Goal: Task Accomplishment & Management: Use online tool/utility

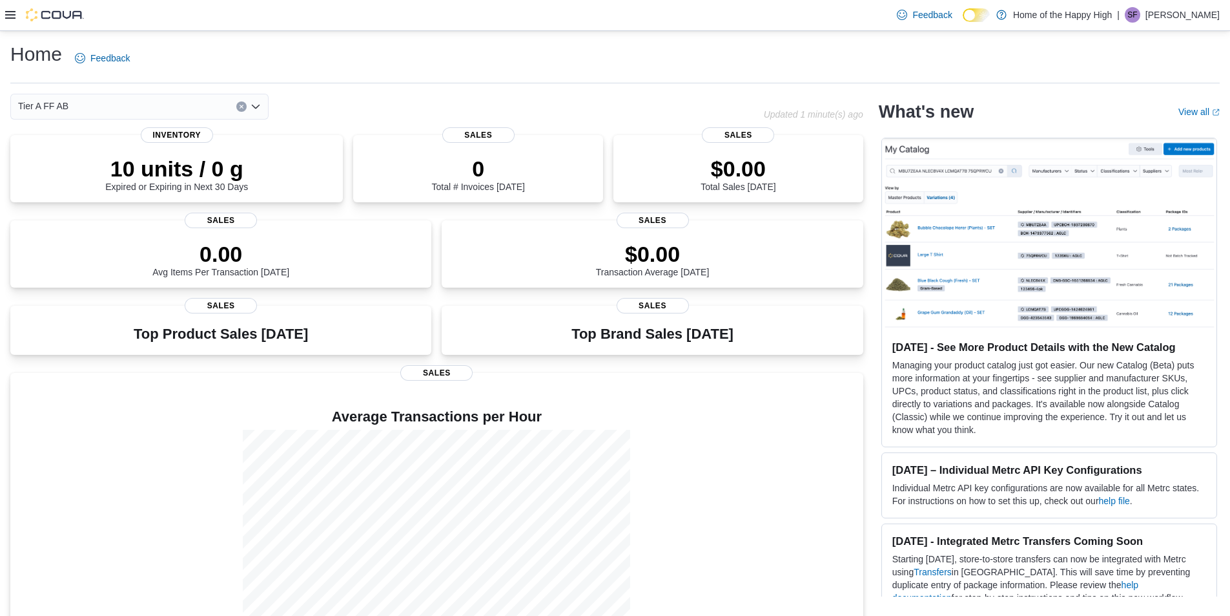
click at [19, 12] on div at bounding box center [44, 14] width 79 height 13
click at [14, 10] on icon at bounding box center [10, 15] width 10 height 10
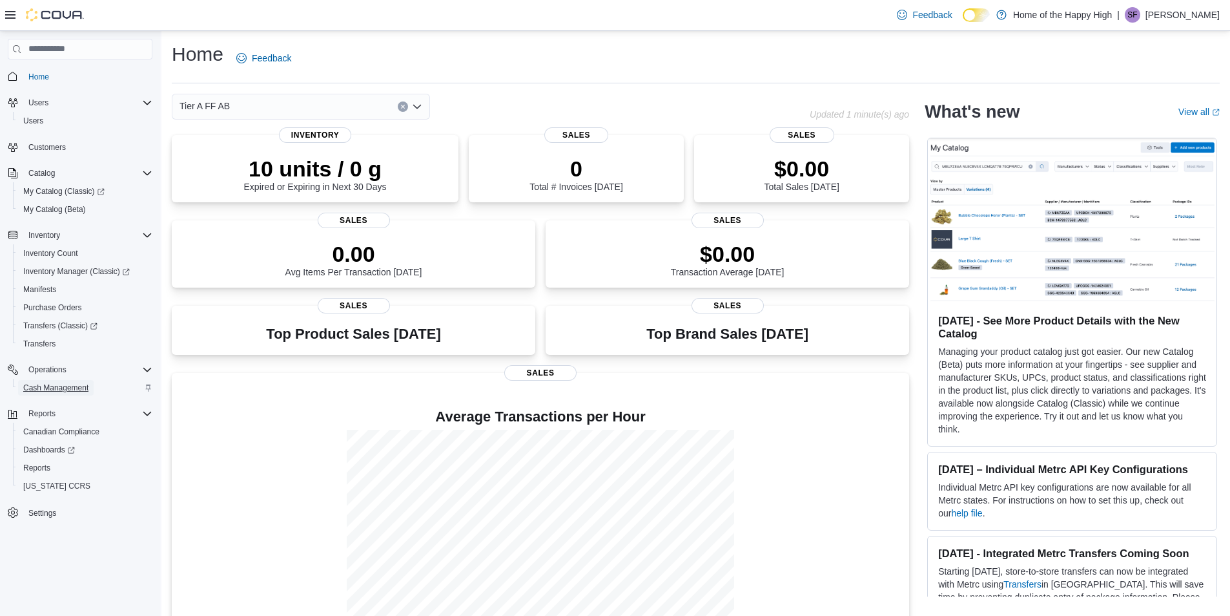
click at [68, 391] on span "Cash Management" at bounding box center [55, 387] width 65 height 10
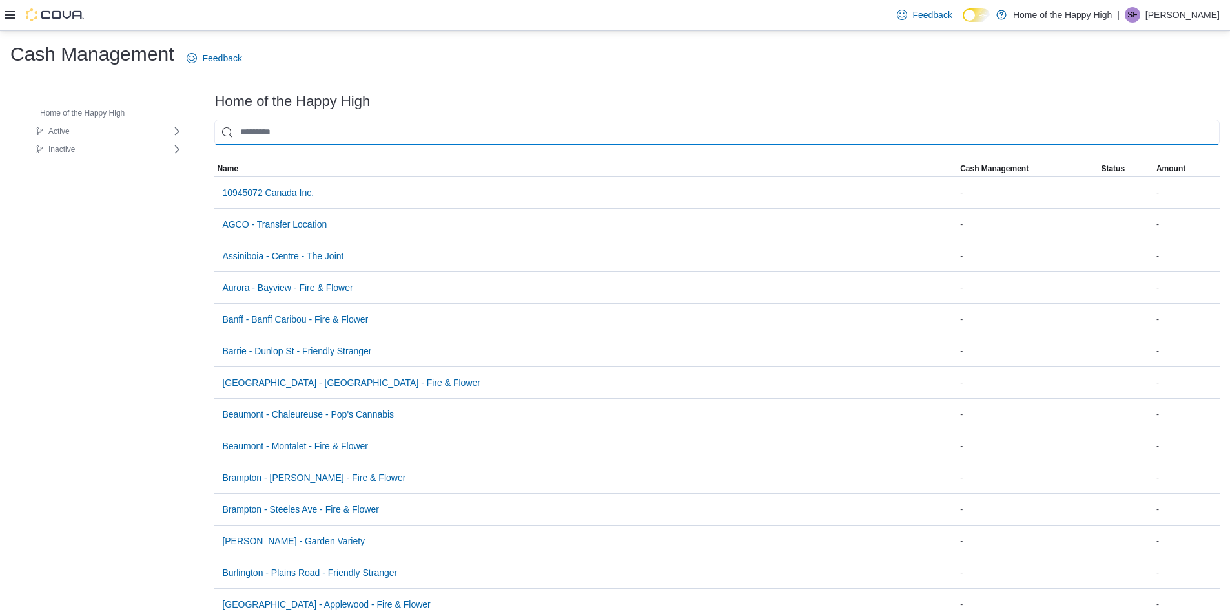
click at [347, 130] on input "This is a search bar. As you type, the results lower in the page will automatic…" at bounding box center [717, 132] width 1006 height 26
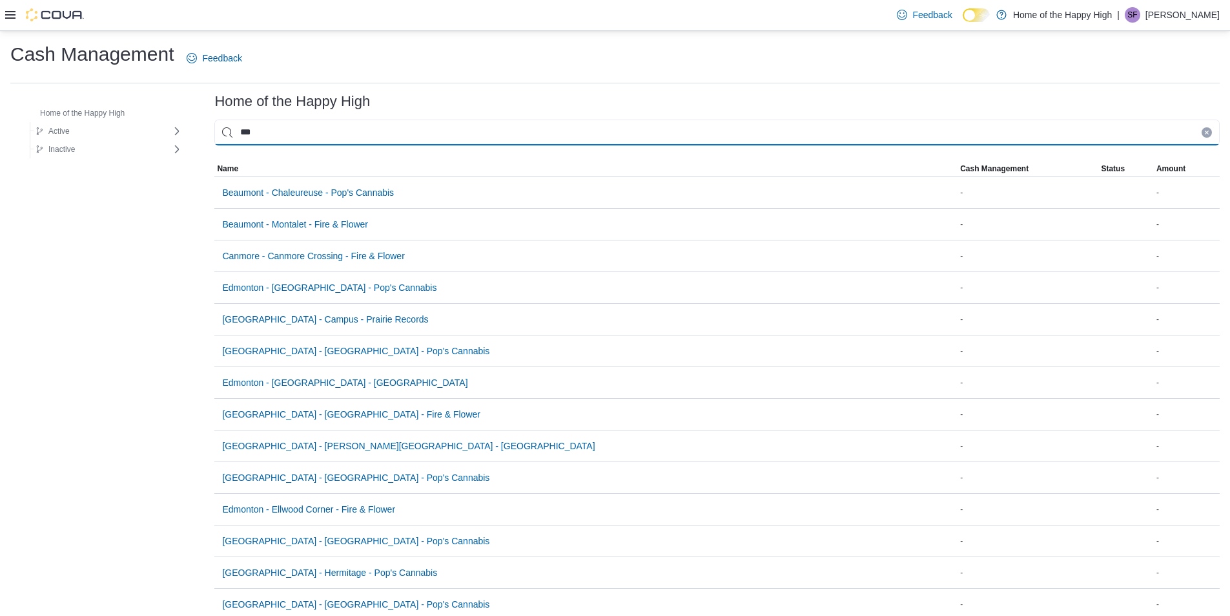
type input "****"
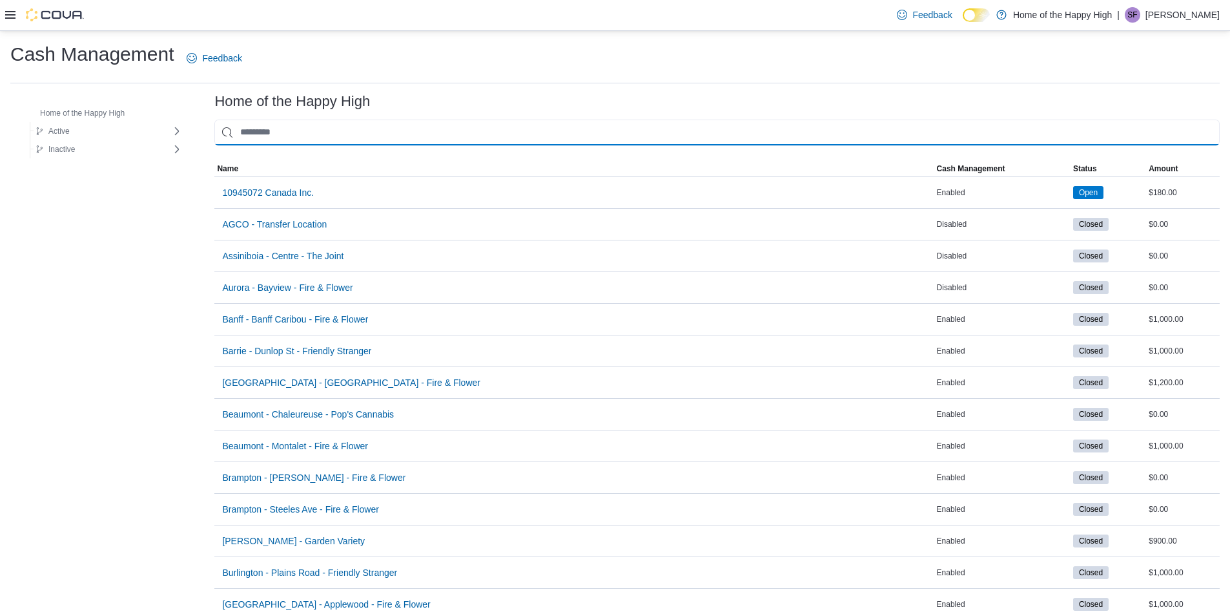
click at [261, 132] on input "This is a search bar. As you type, the results lower in the page will automatic…" at bounding box center [717, 132] width 1006 height 26
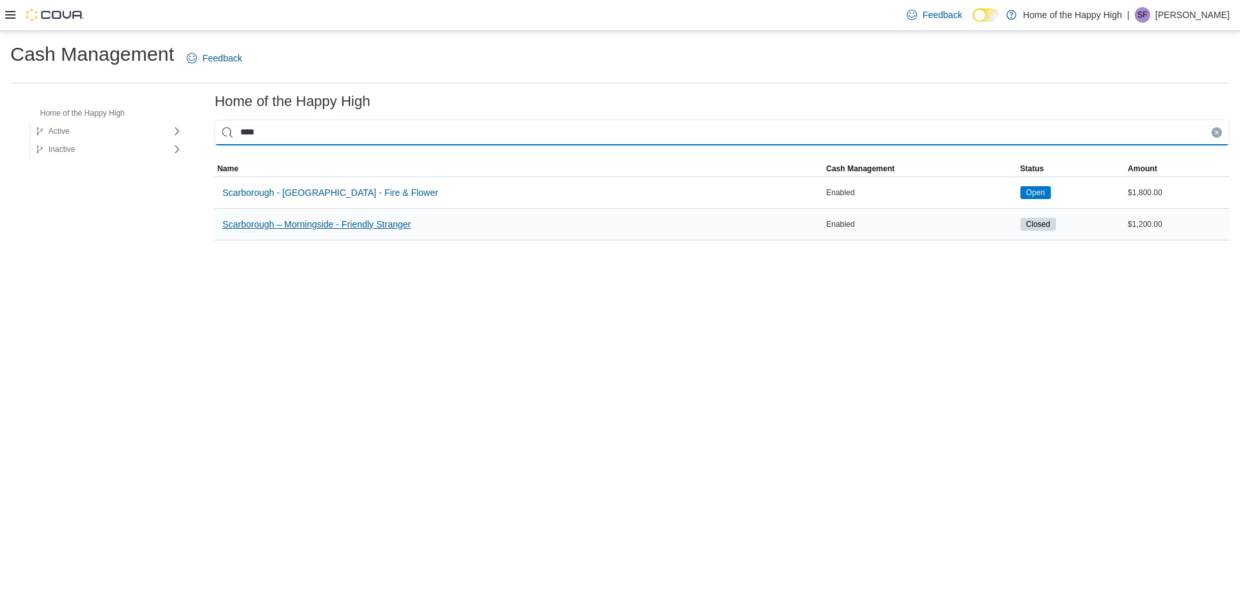
type input "****"
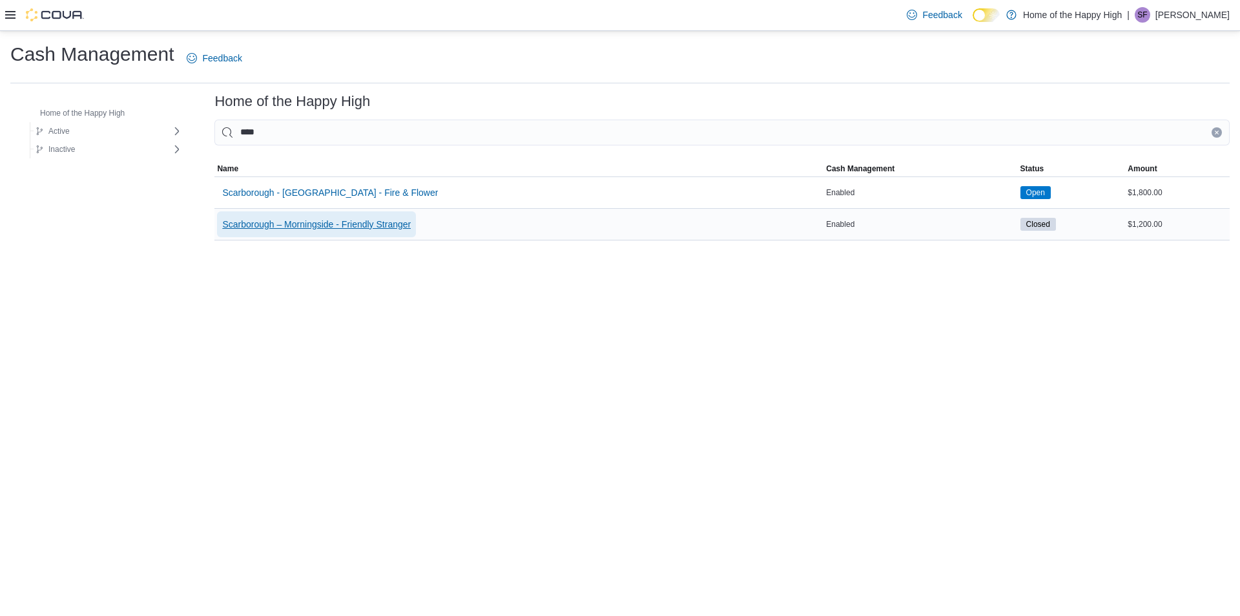
click at [339, 222] on span "Scarborough – Morningside - Friendly Stranger" at bounding box center [316, 224] width 189 height 13
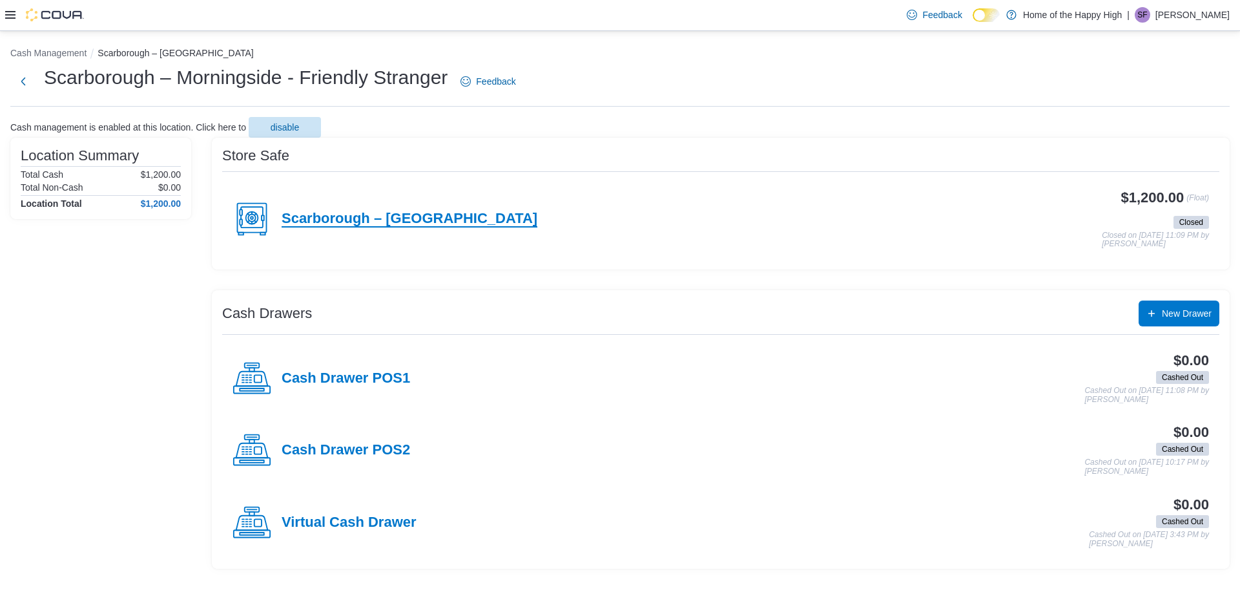
click at [422, 218] on h4 "Scarborough – [GEOGRAPHIC_DATA]" at bounding box center [410, 219] width 256 height 17
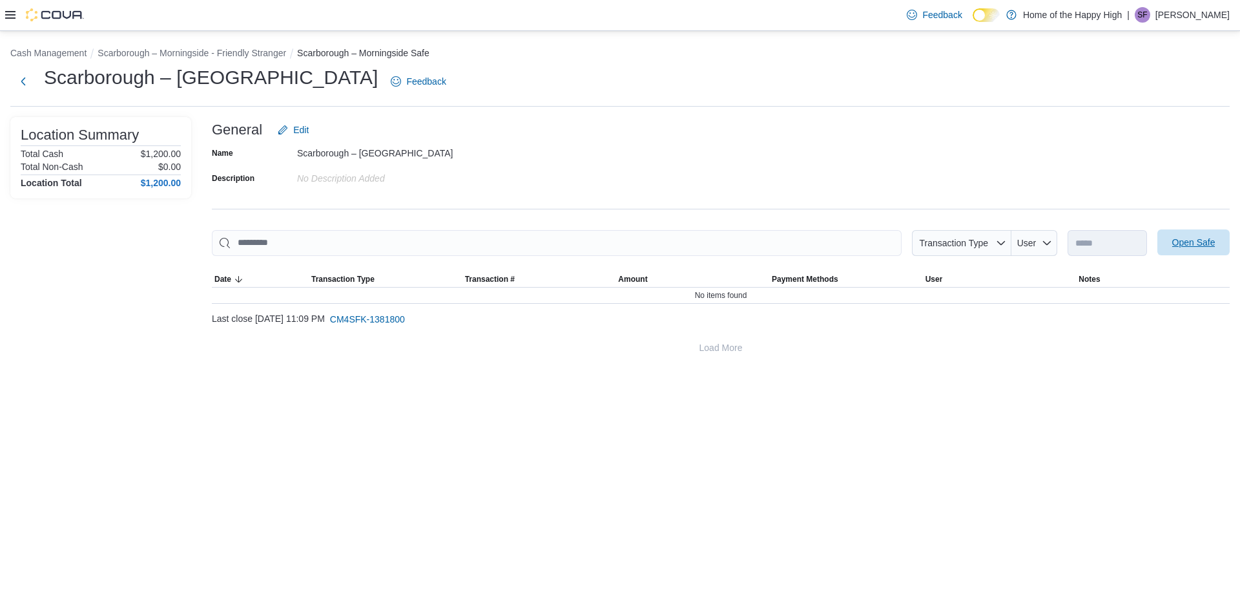
click at [618, 246] on span "Open Safe" at bounding box center [1193, 242] width 43 height 13
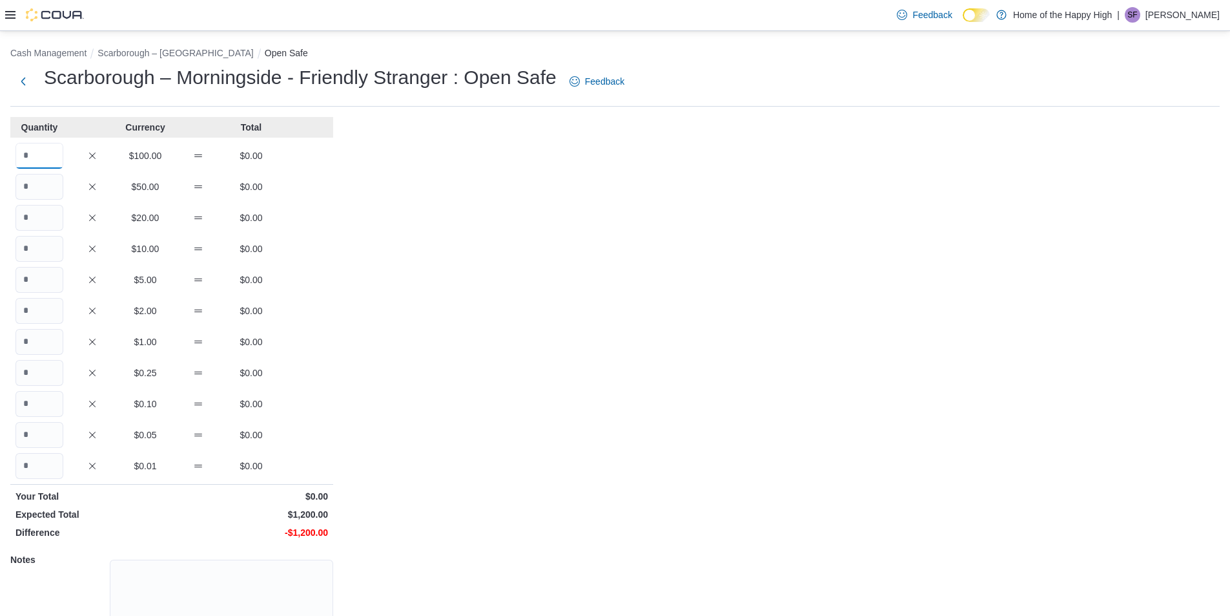
click at [41, 147] on input "Quantity" at bounding box center [40, 156] width 48 height 26
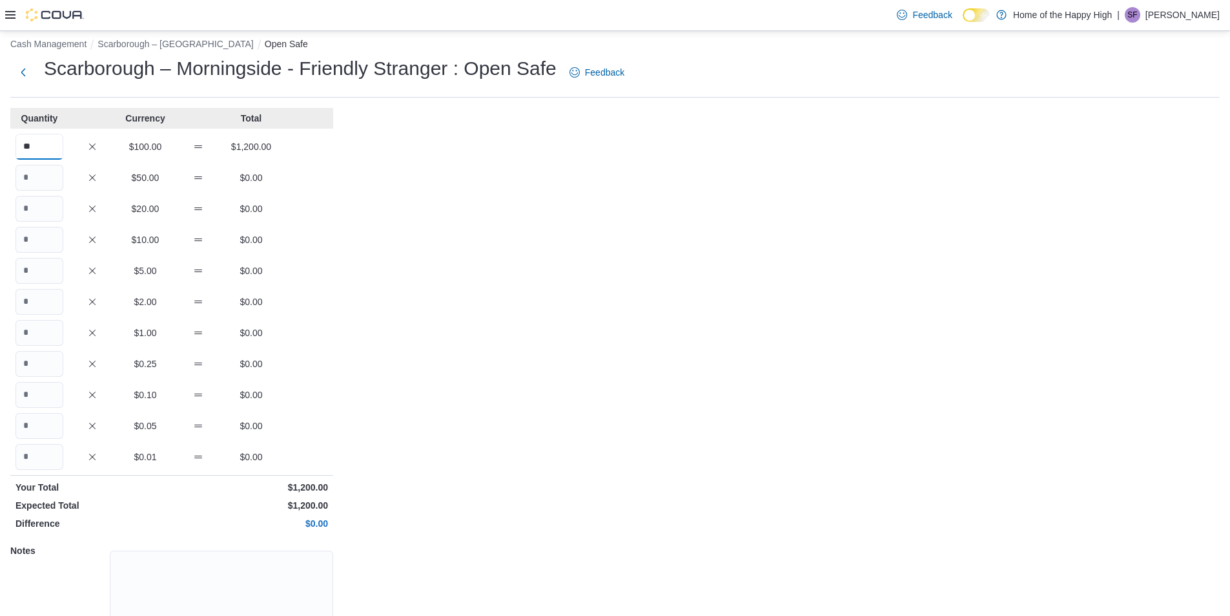
scroll to position [89, 0]
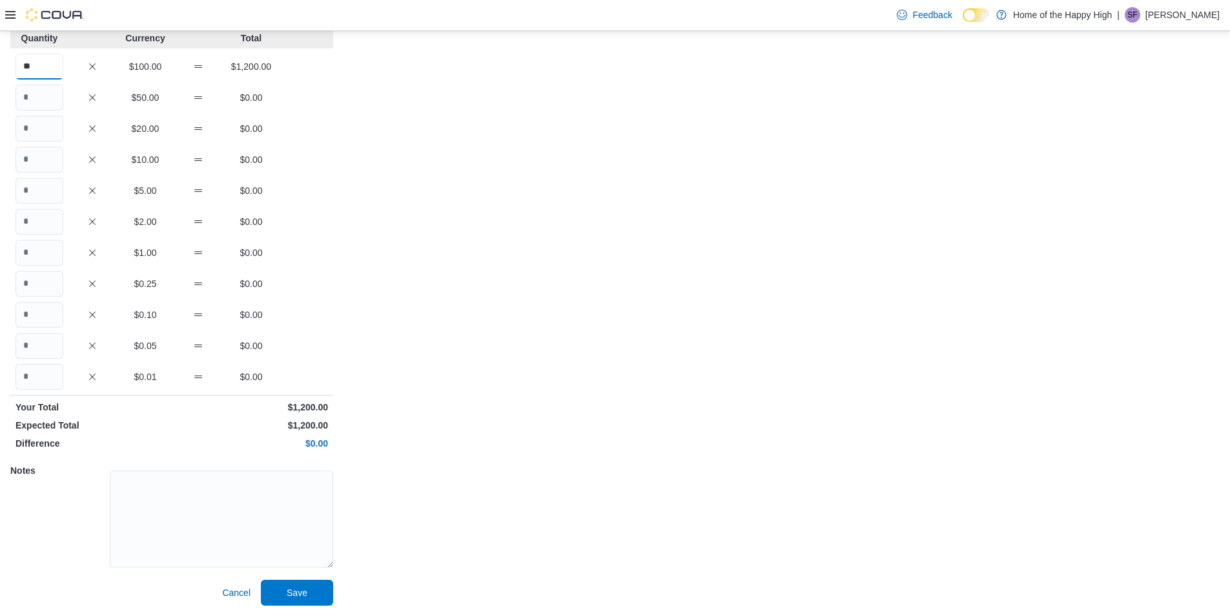
type input "**"
click at [306, 510] on textarea at bounding box center [221, 518] width 223 height 97
type textarea "**"
click at [318, 595] on span "Save" at bounding box center [297, 592] width 57 height 26
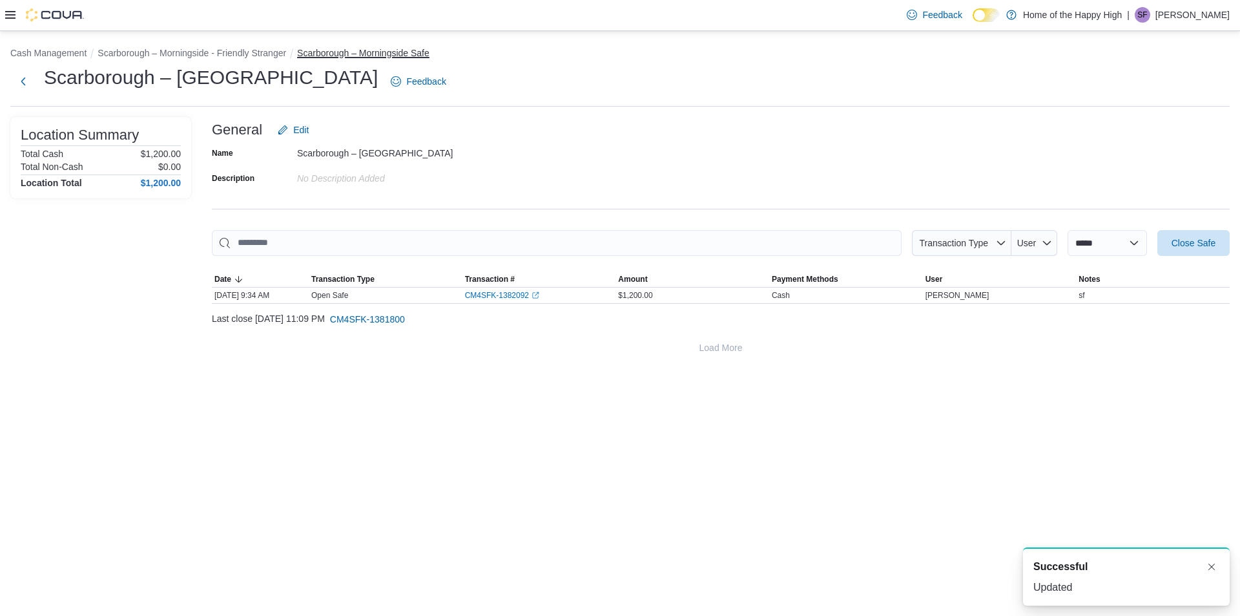
click at [322, 52] on button "Scarborough – Morningside Safe" at bounding box center [363, 53] width 132 height 10
click at [238, 53] on button "Scarborough – Morningside - Friendly Stranger" at bounding box center [192, 53] width 189 height 10
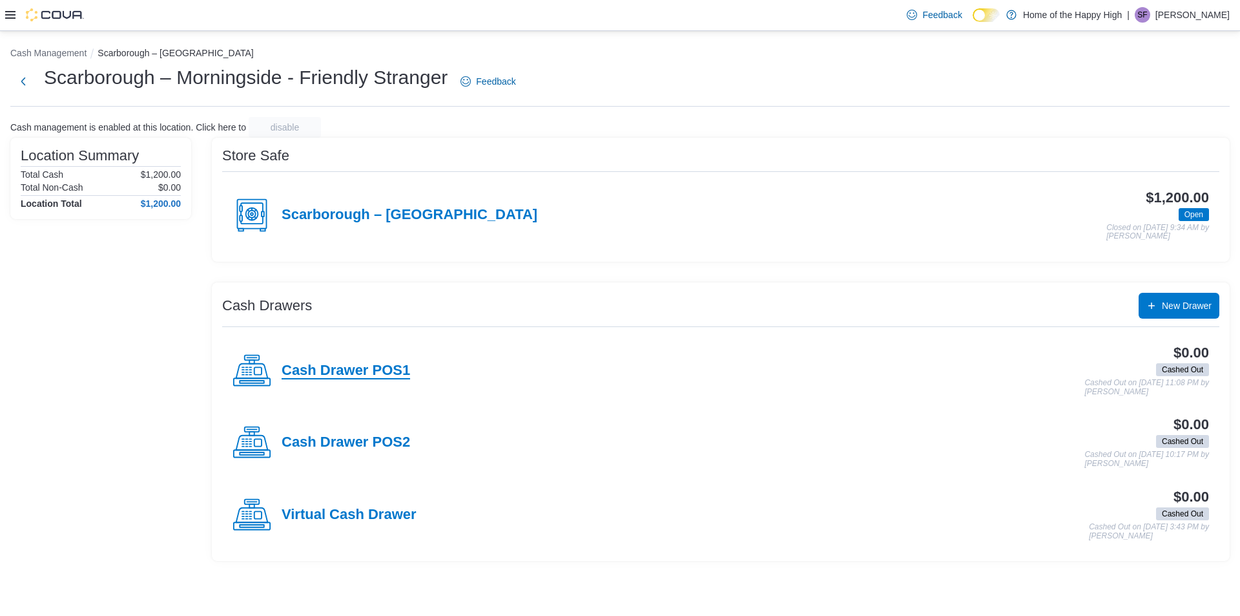
click at [384, 375] on h4 "Cash Drawer POS1" at bounding box center [346, 370] width 129 height 17
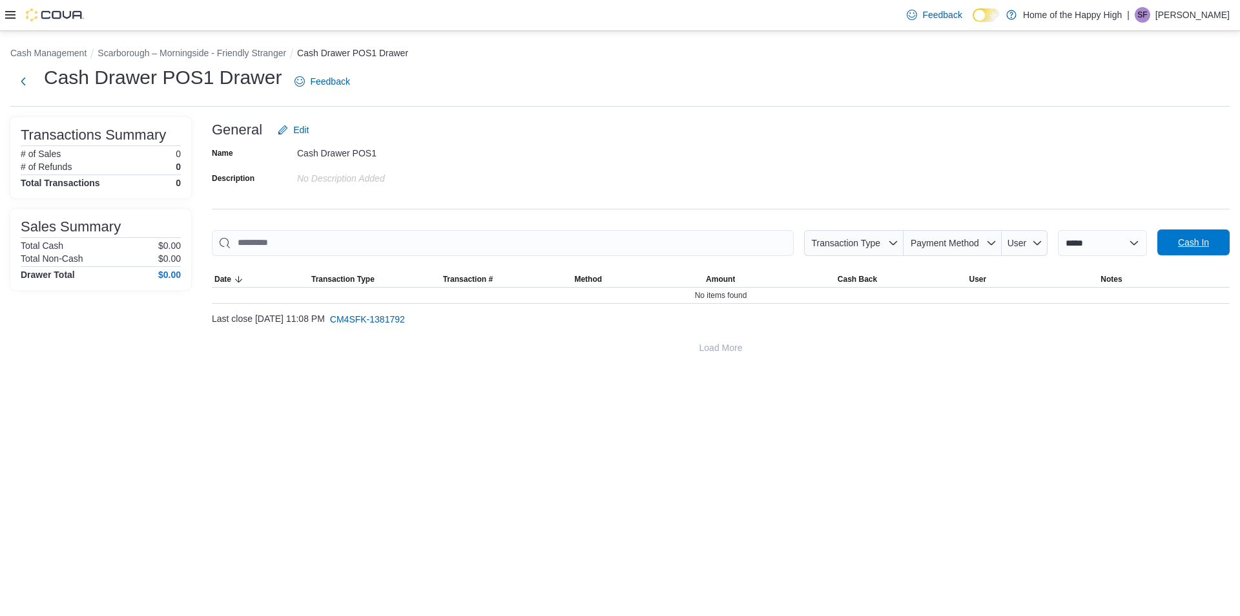
click at [618, 247] on span "Cash In" at bounding box center [1193, 242] width 31 height 13
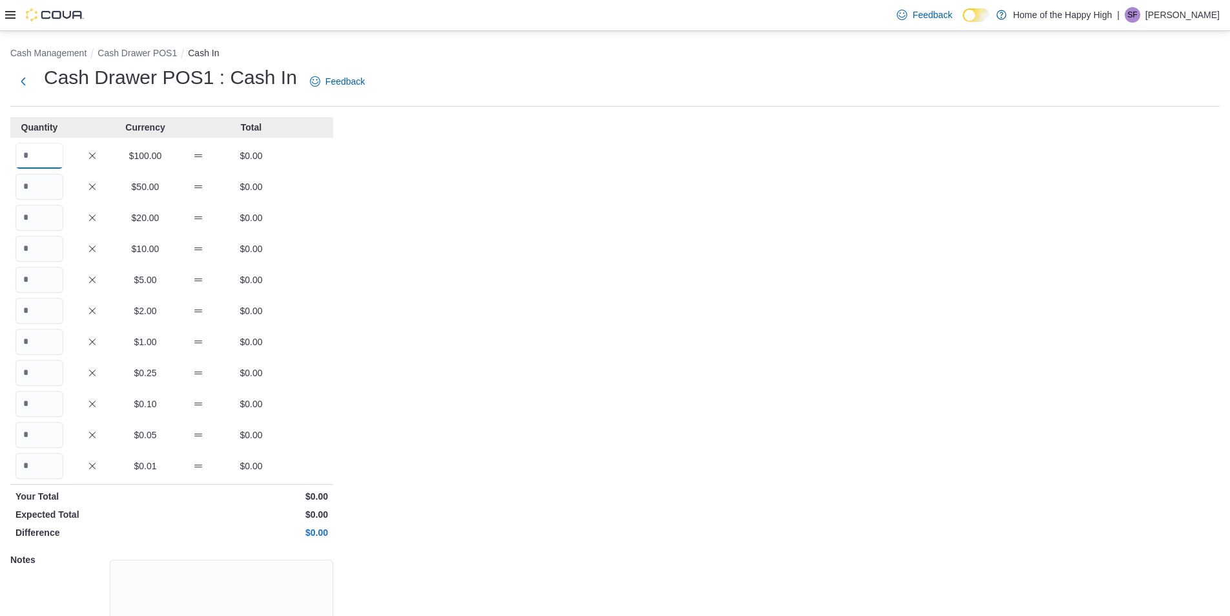
click at [58, 150] on input "Quantity" at bounding box center [40, 156] width 48 height 26
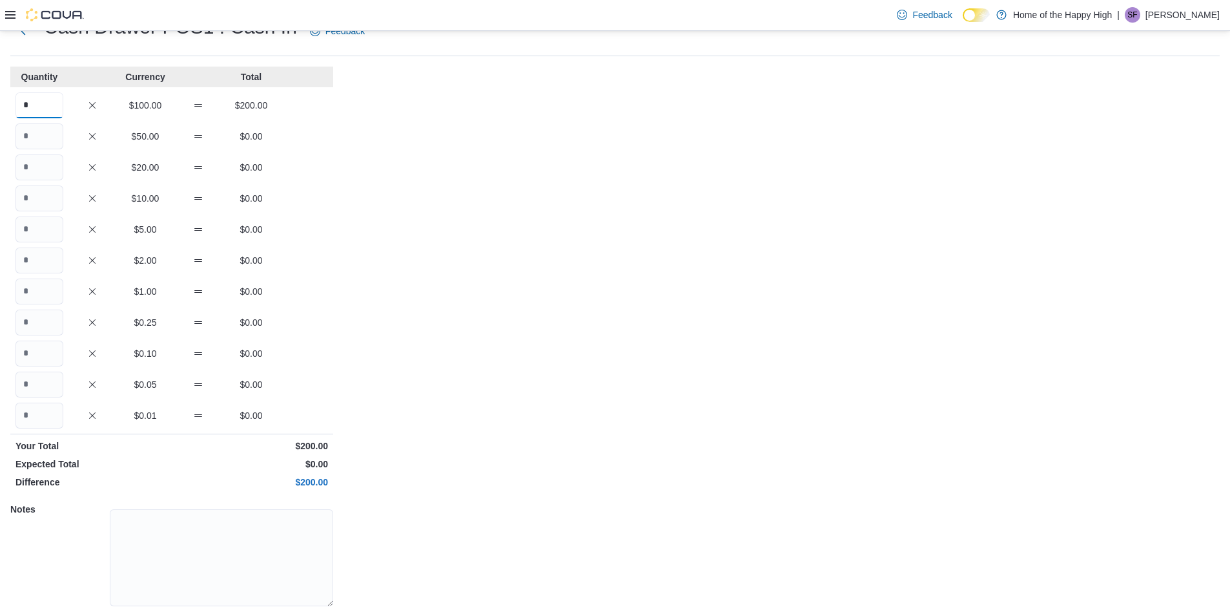
scroll to position [89, 0]
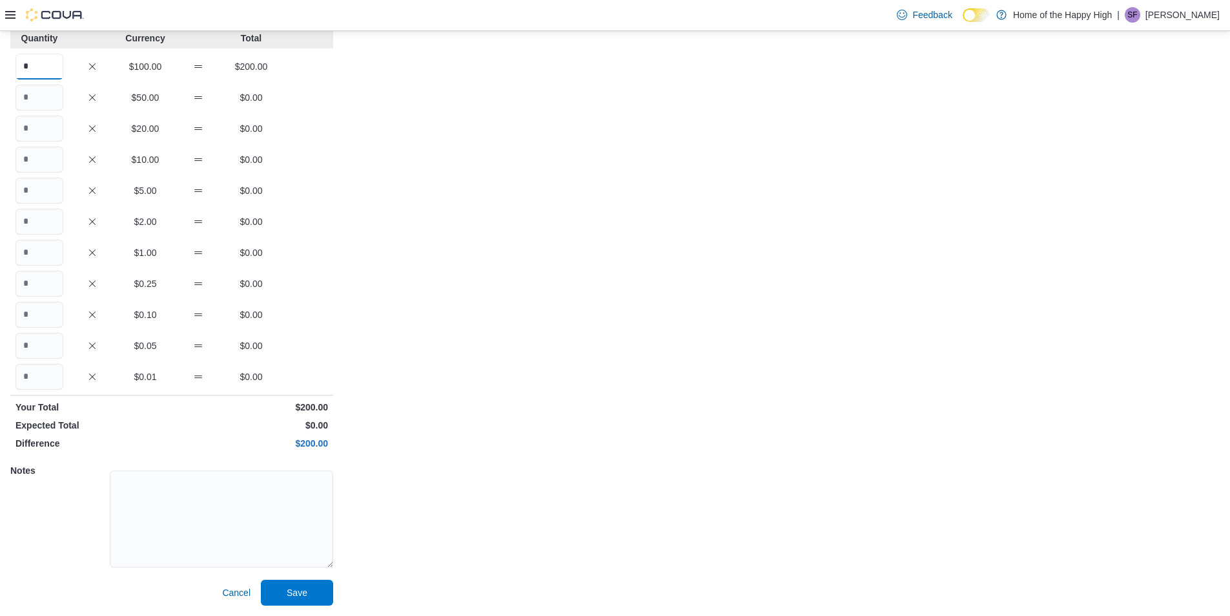
type input "*"
click at [239, 505] on textarea at bounding box center [221, 518] width 223 height 97
type textarea "**"
click at [302, 585] on span "Save" at bounding box center [297, 592] width 57 height 26
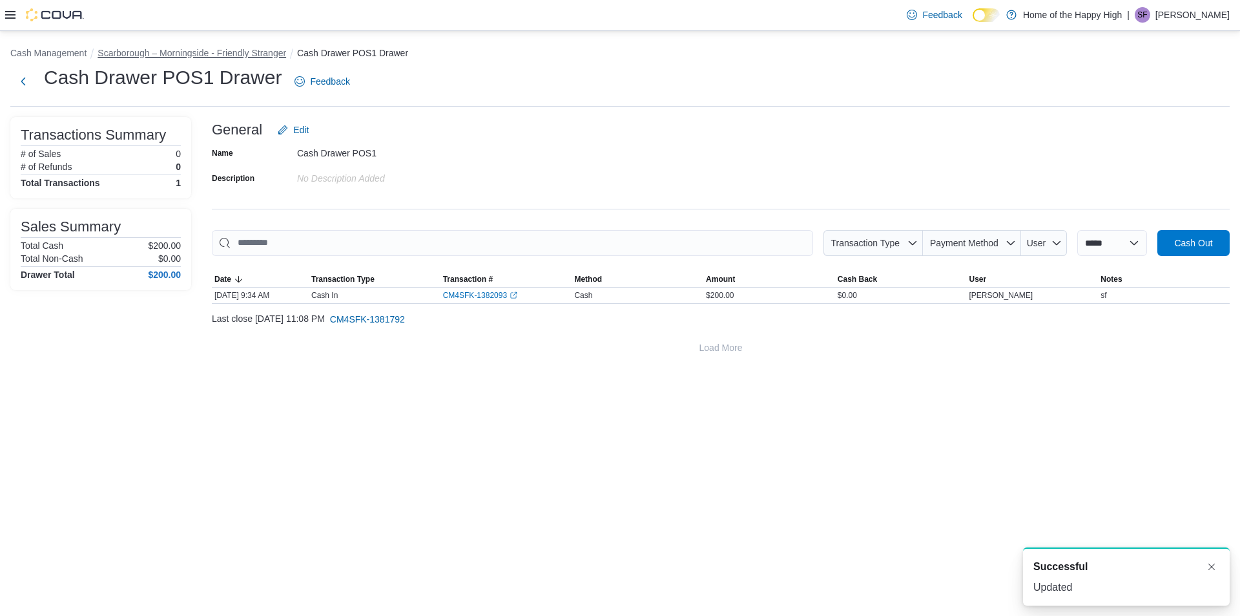
click at [269, 52] on button "Scarborough – Morningside - Friendly Stranger" at bounding box center [192, 53] width 189 height 10
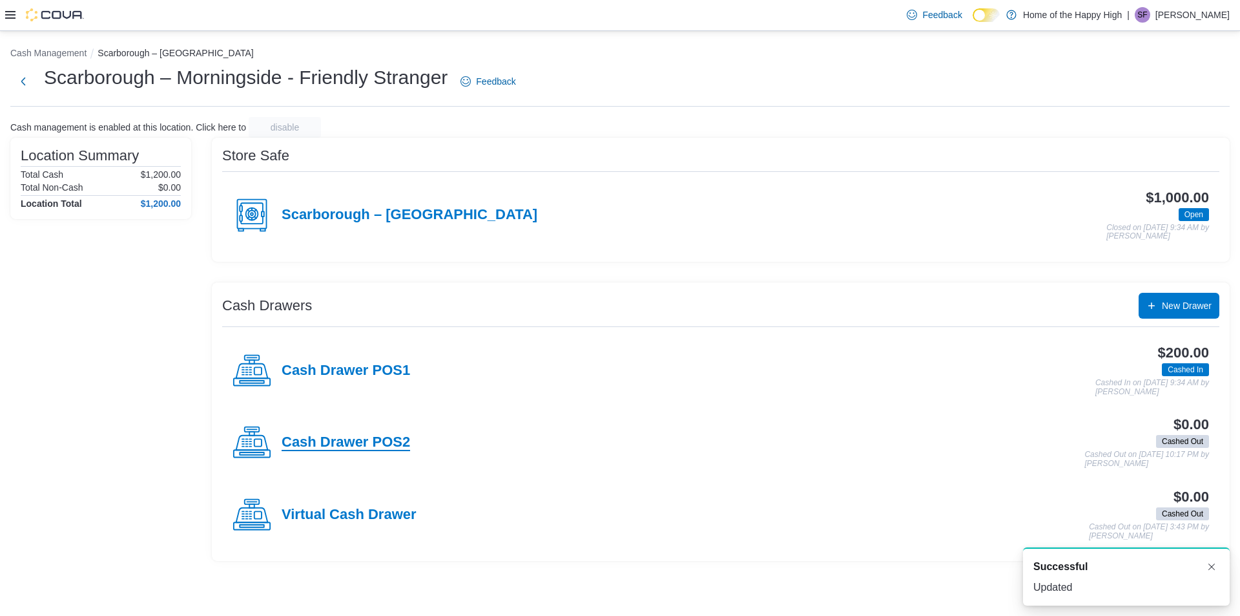
click at [355, 443] on h4 "Cash Drawer POS2" at bounding box center [346, 442] width 129 height 17
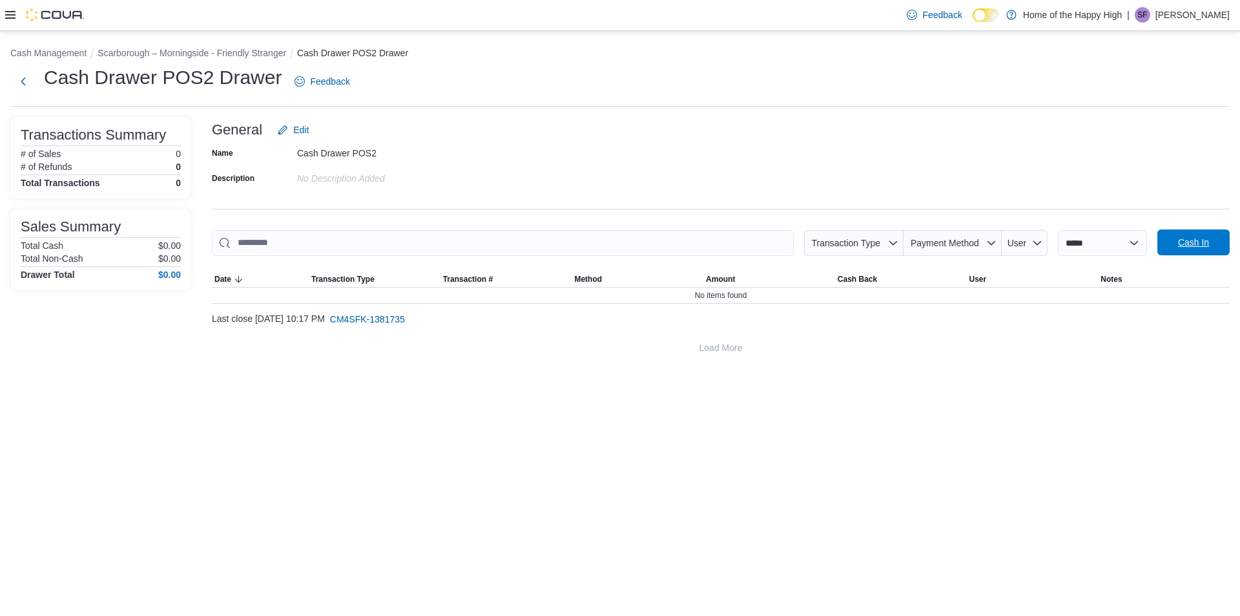
click at [618, 244] on span "Cash In" at bounding box center [1193, 242] width 57 height 26
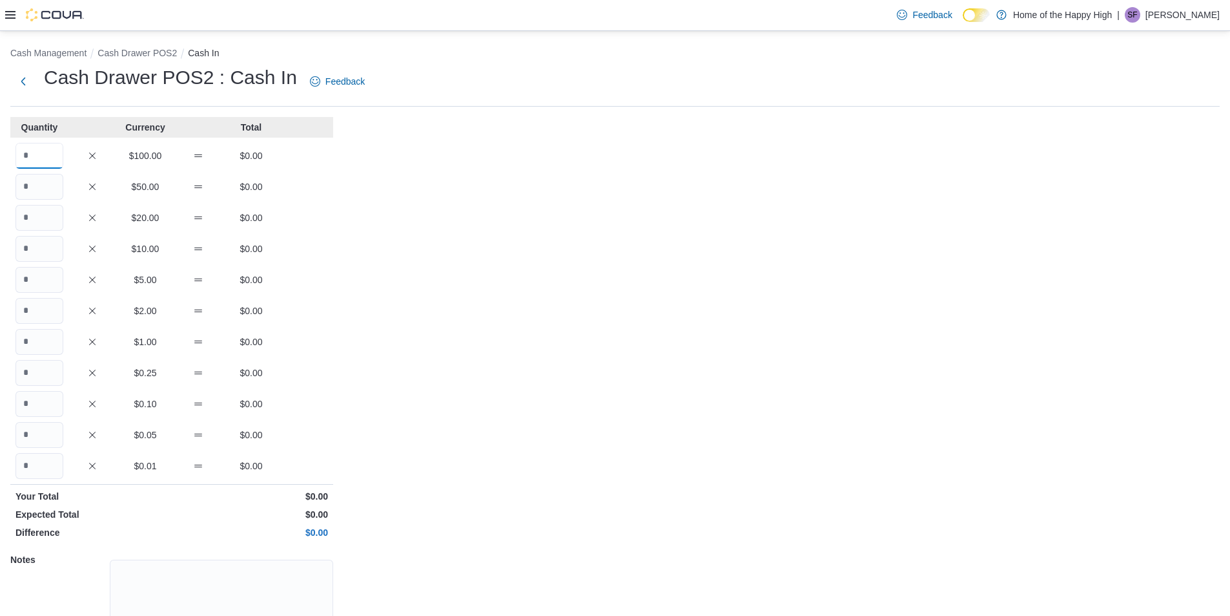
click at [43, 152] on input "Quantity" at bounding box center [40, 156] width 48 height 26
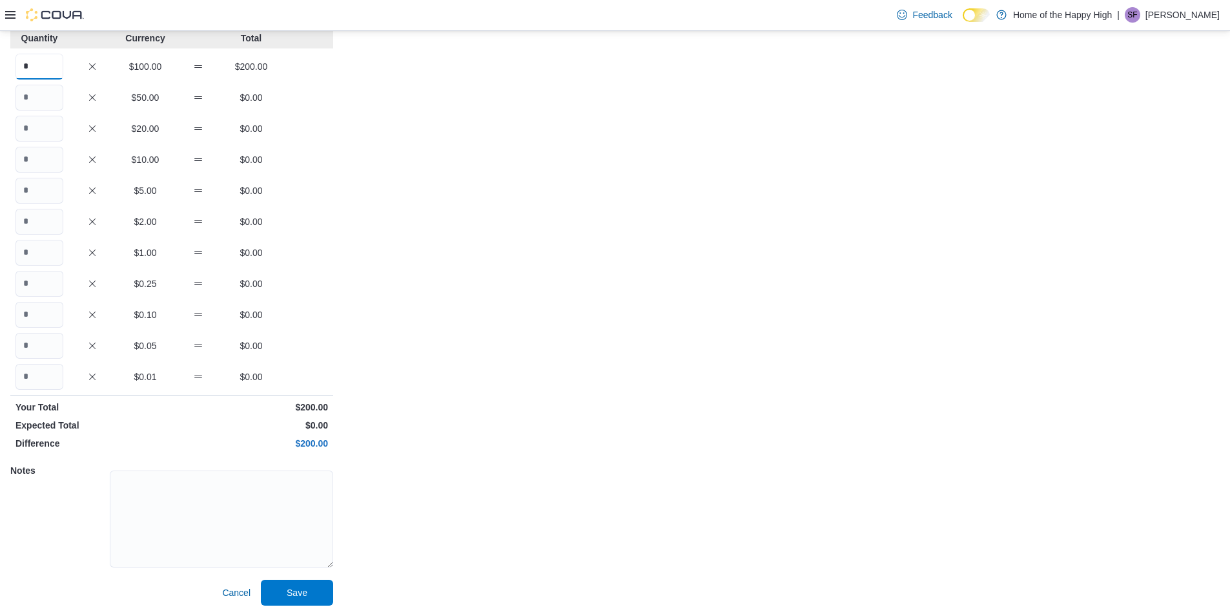
type input "*"
click at [296, 487] on textarea at bounding box center [221, 518] width 223 height 97
type textarea "**"
click at [296, 592] on span "Save" at bounding box center [297, 591] width 21 height 13
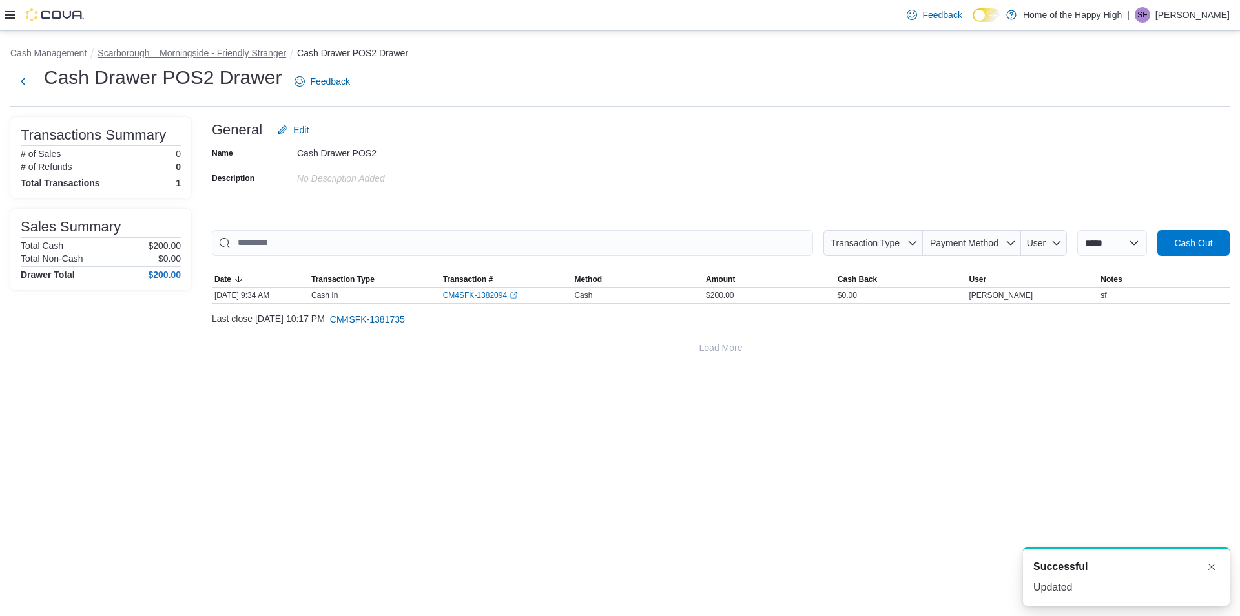
click at [156, 57] on button "Scarborough – Morningside - Friendly Stranger" at bounding box center [192, 53] width 189 height 10
